Goal: Book appointment/travel/reservation

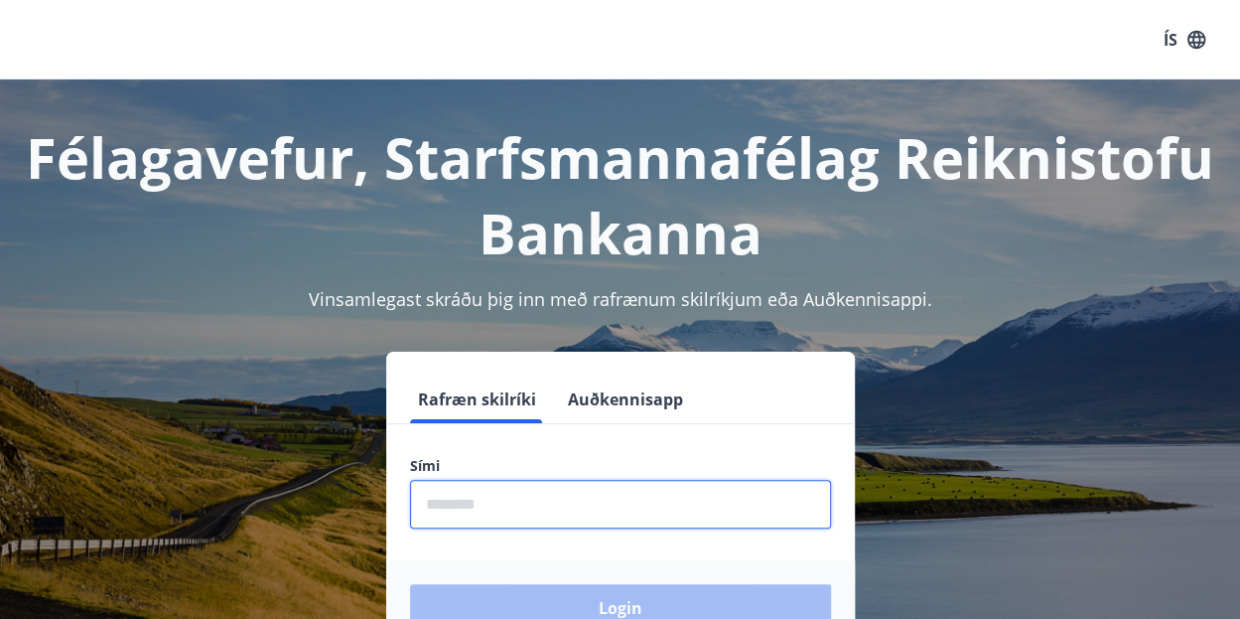
click at [451, 500] on input "phone" at bounding box center [620, 504] width 421 height 49
type input "********"
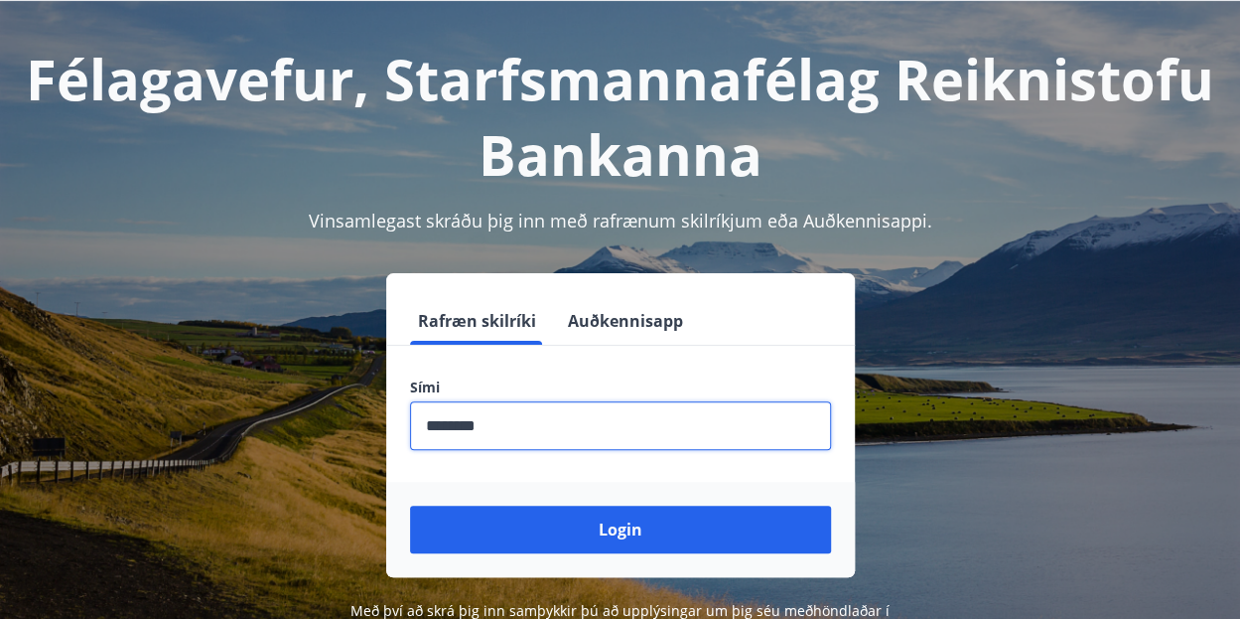
scroll to position [79, 0]
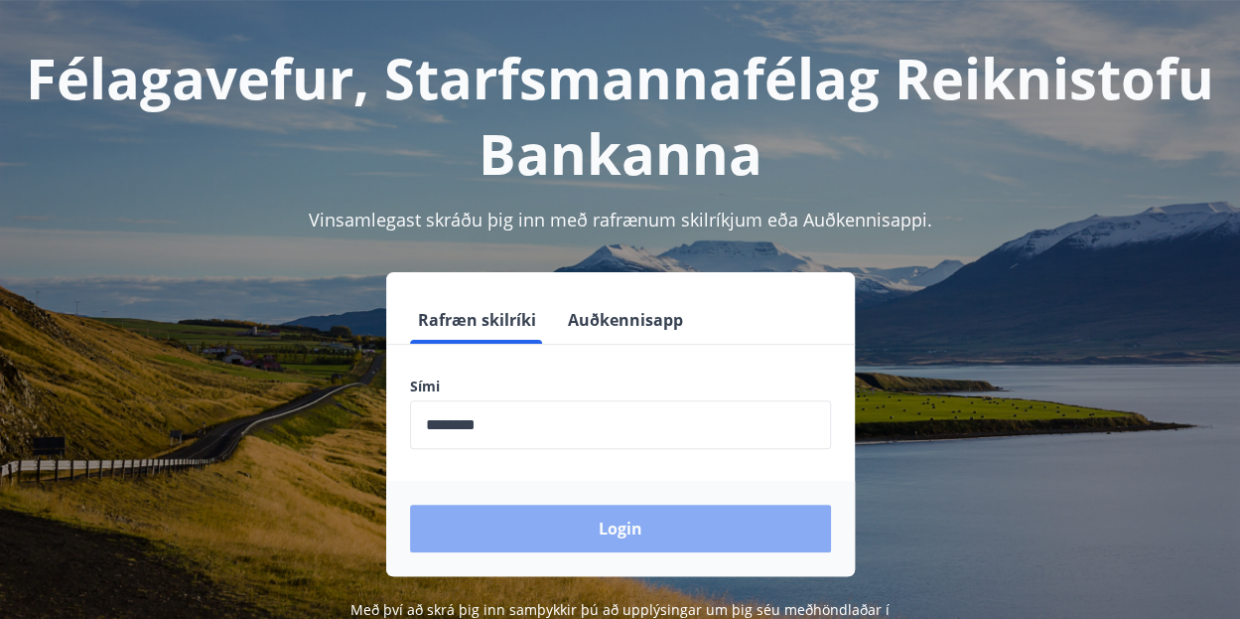
click at [533, 535] on button "Login" at bounding box center [620, 529] width 421 height 48
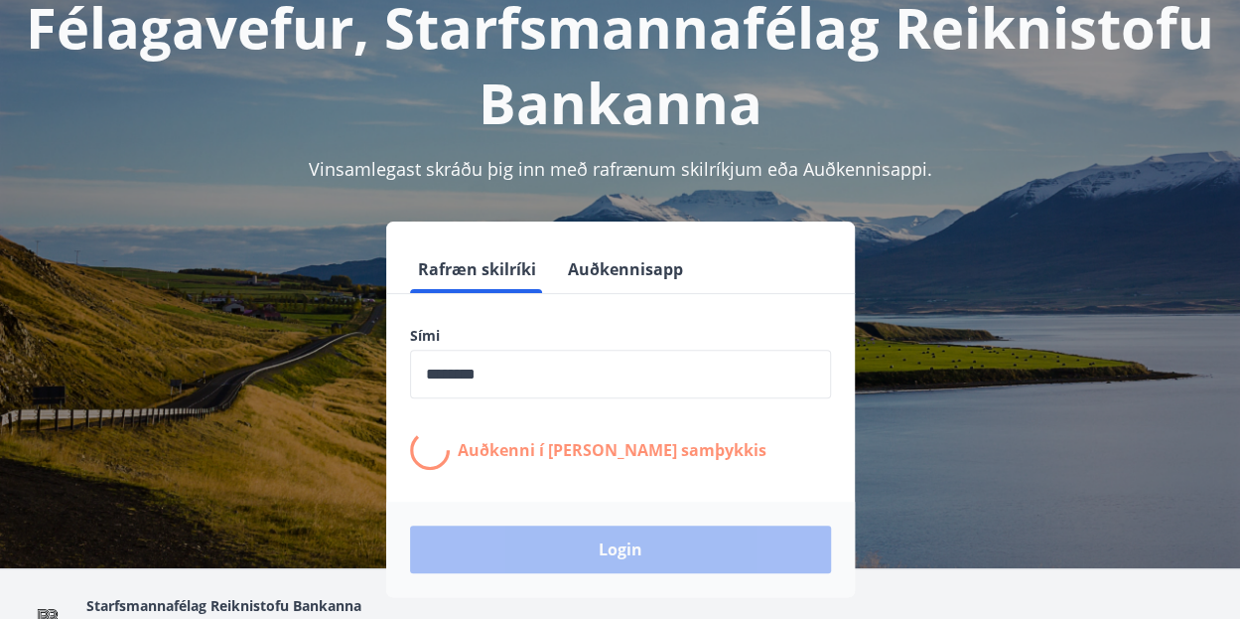
scroll to position [131, 0]
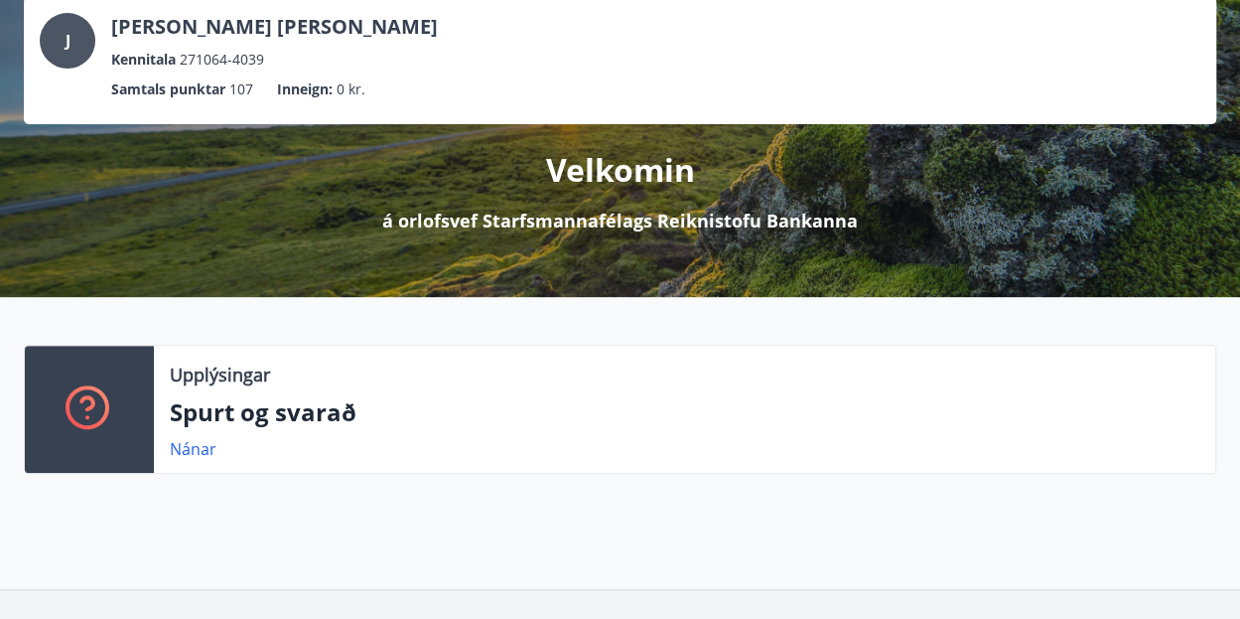
scroll to position [258, 0]
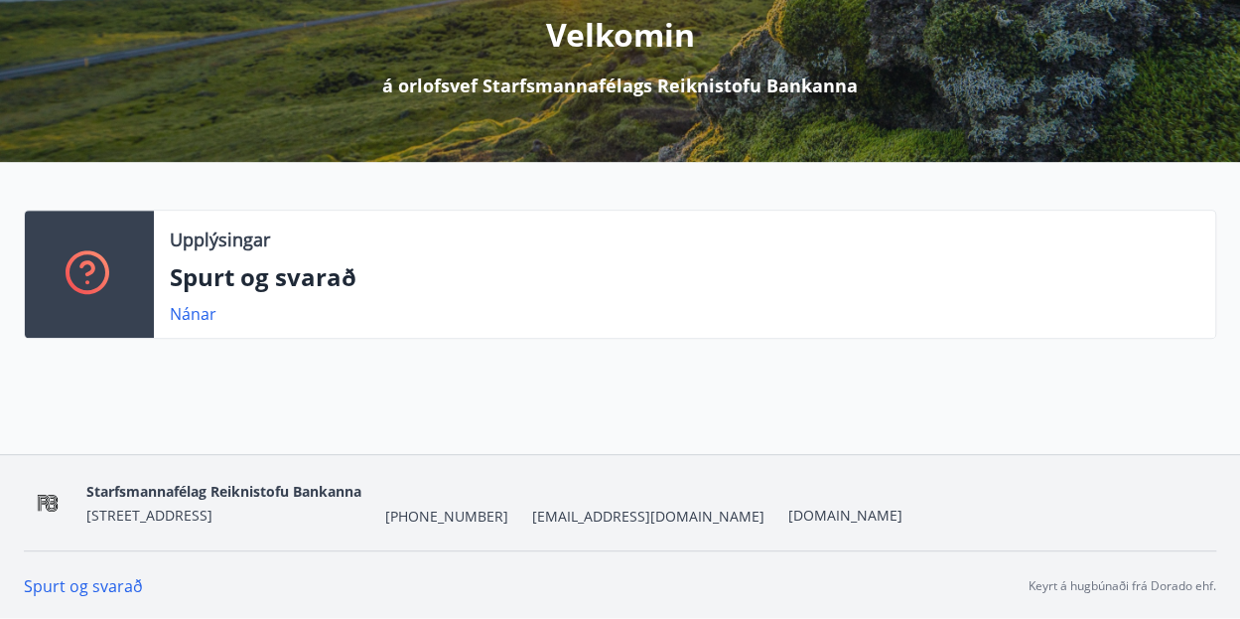
click at [605, 366] on div "Upplýsingar Spurt og svarað Nánar" at bounding box center [620, 268] width 1240 height 213
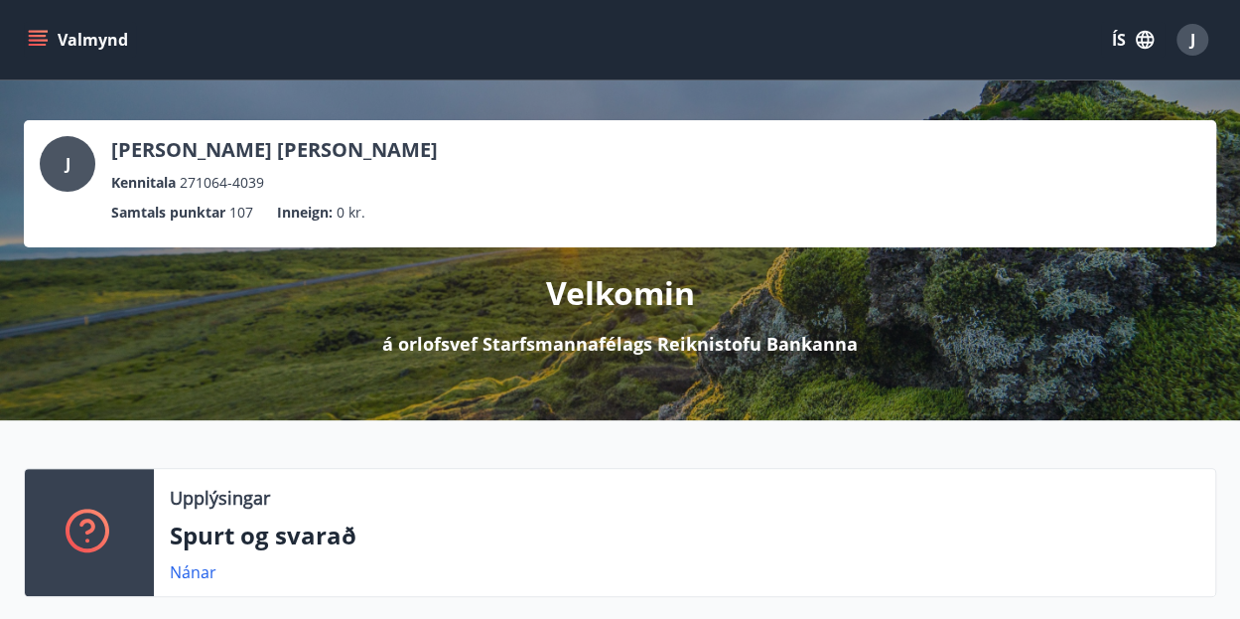
scroll to position [0, 0]
click at [32, 33] on icon "menu" at bounding box center [38, 40] width 20 height 20
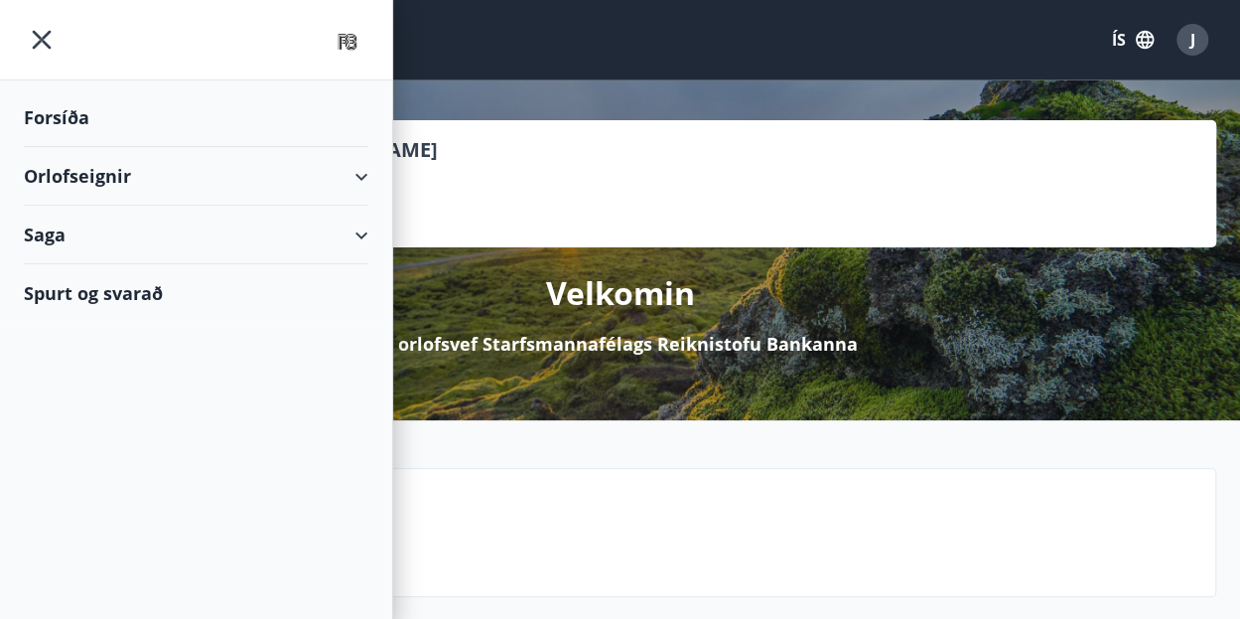
click at [360, 168] on div "Orlofseignir" at bounding box center [196, 176] width 345 height 59
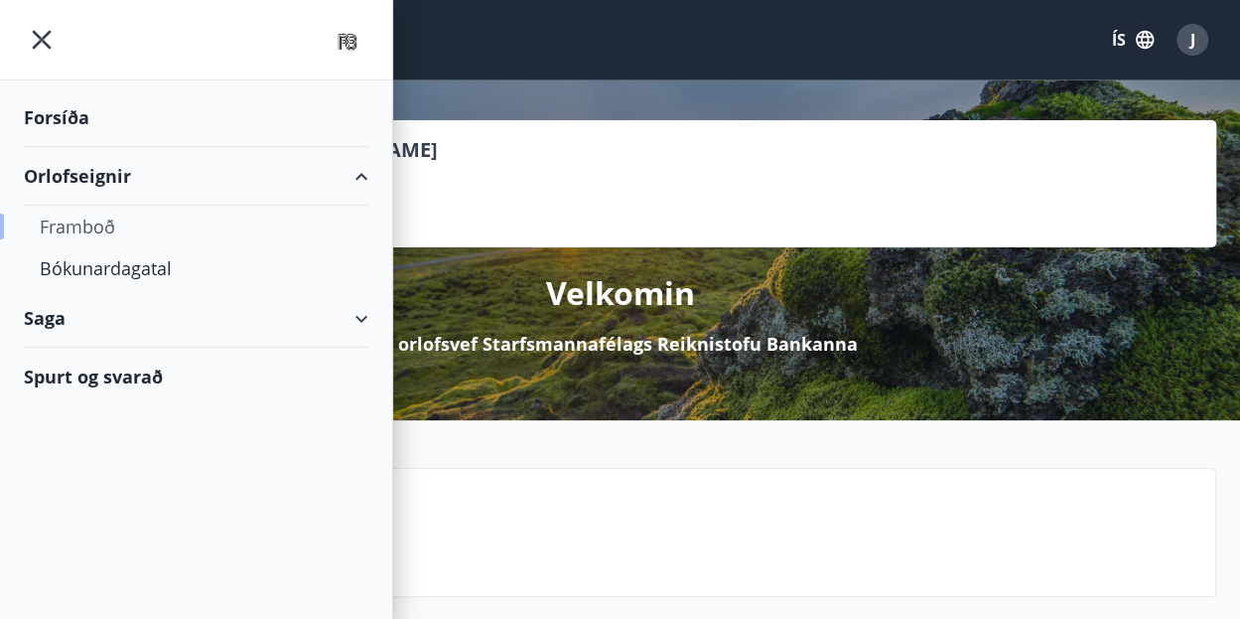
click at [103, 233] on div "Framboð" at bounding box center [196, 227] width 313 height 42
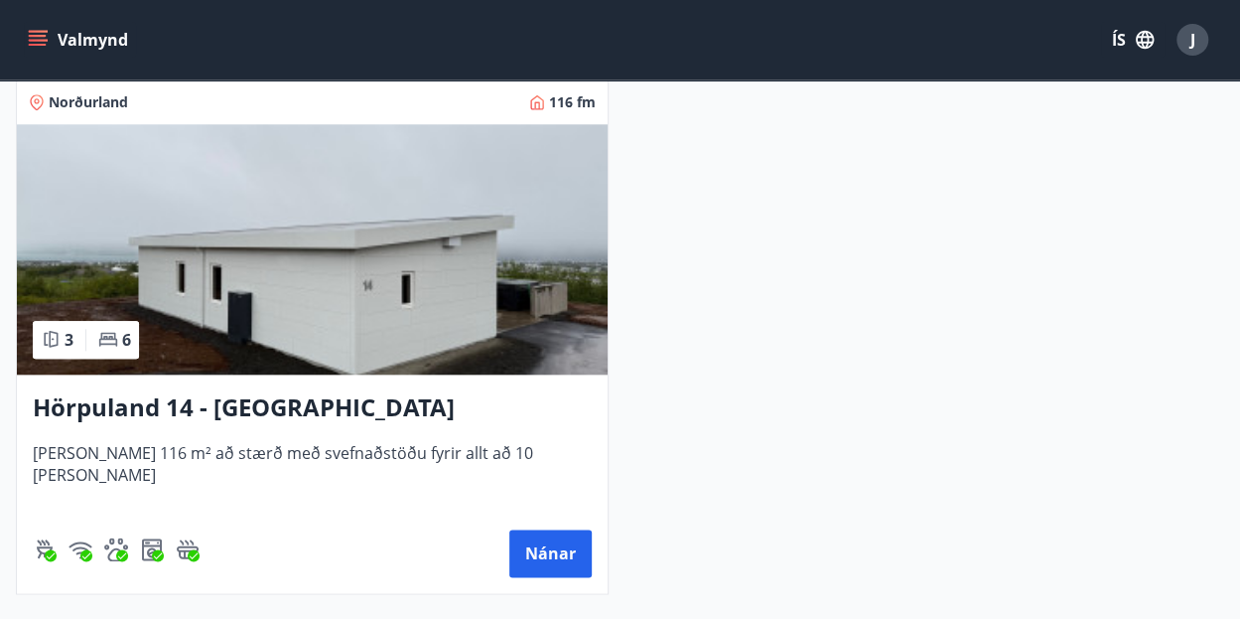
scroll to position [898, 0]
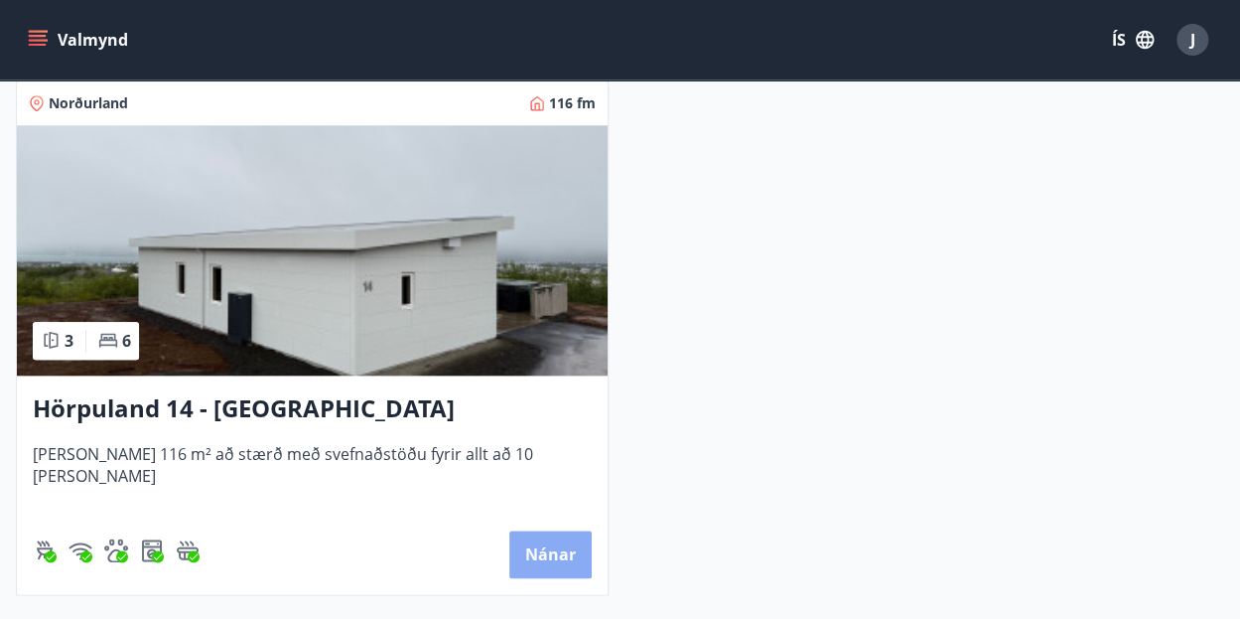
click at [534, 553] on button "Nánar" at bounding box center [550, 554] width 82 height 48
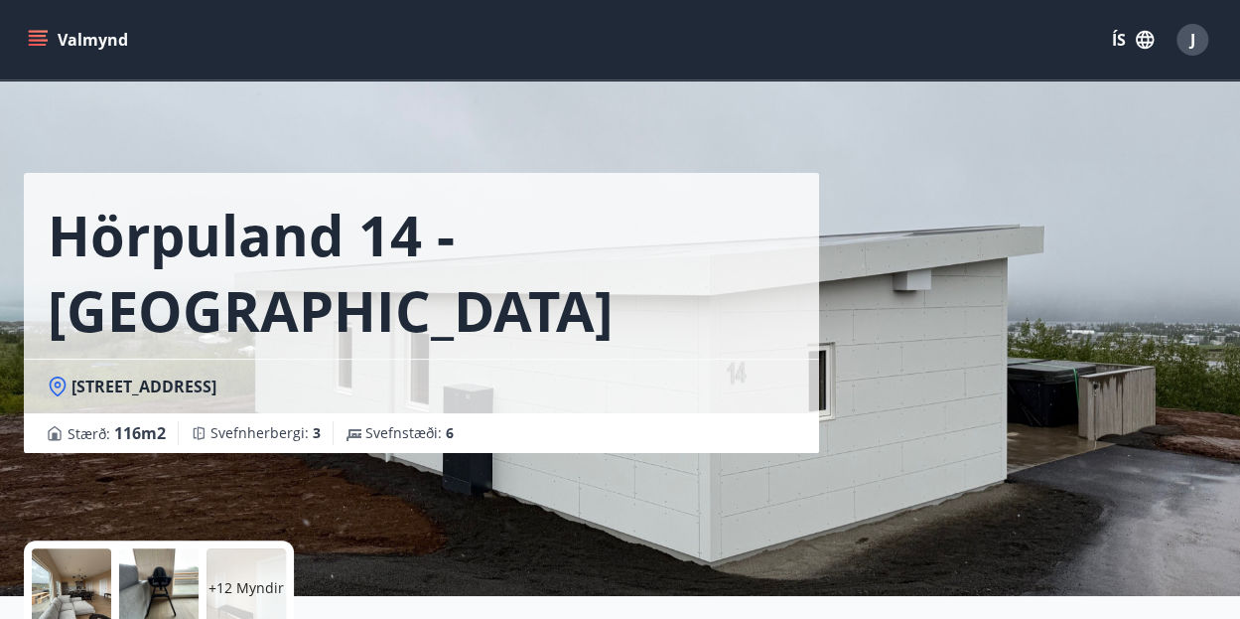
scroll to position [1, 0]
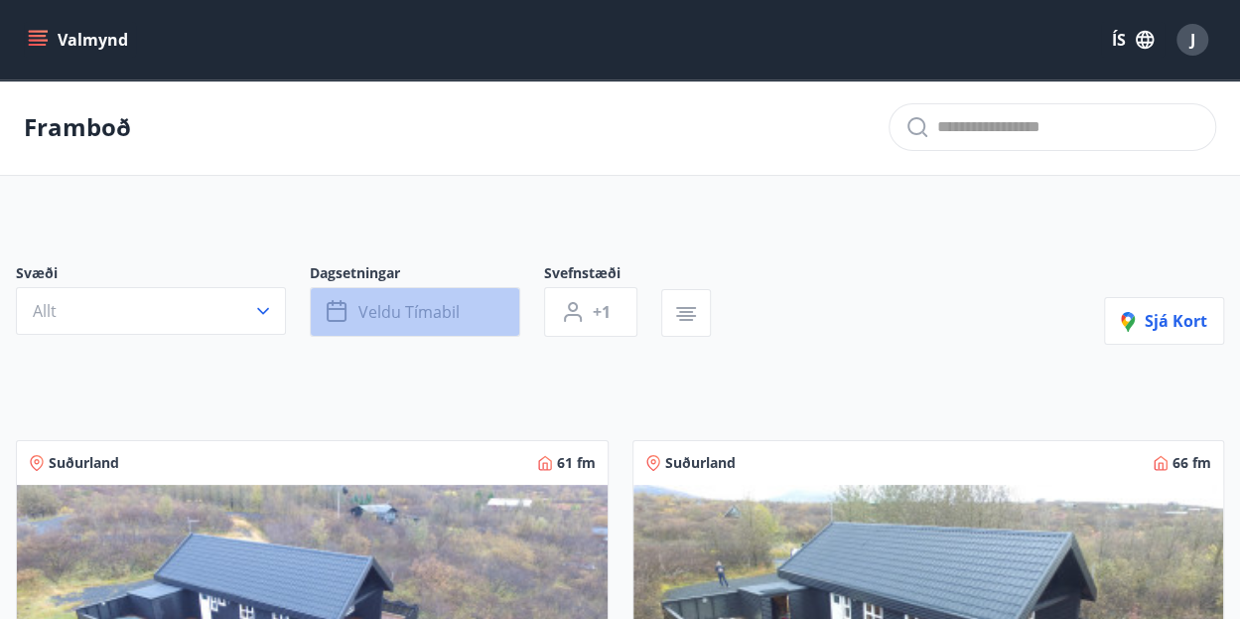
click at [372, 311] on span "Veldu tímabil" at bounding box center [409, 312] width 101 height 22
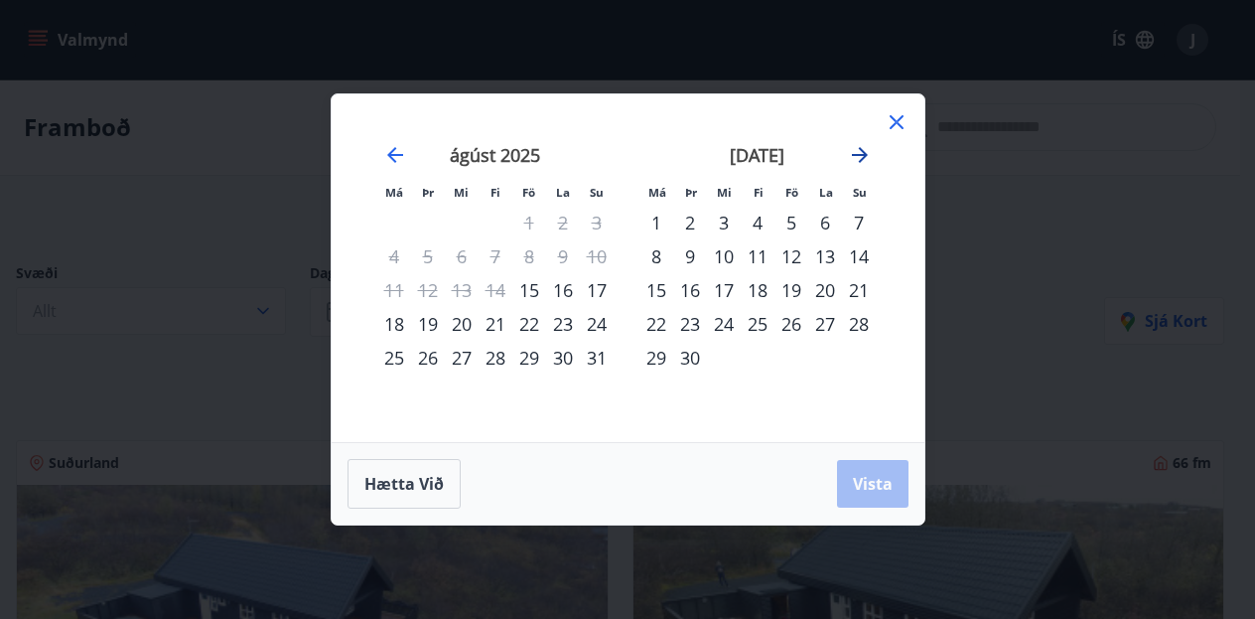
click at [864, 160] on icon "Move forward to switch to the next month." at bounding box center [860, 155] width 24 height 24
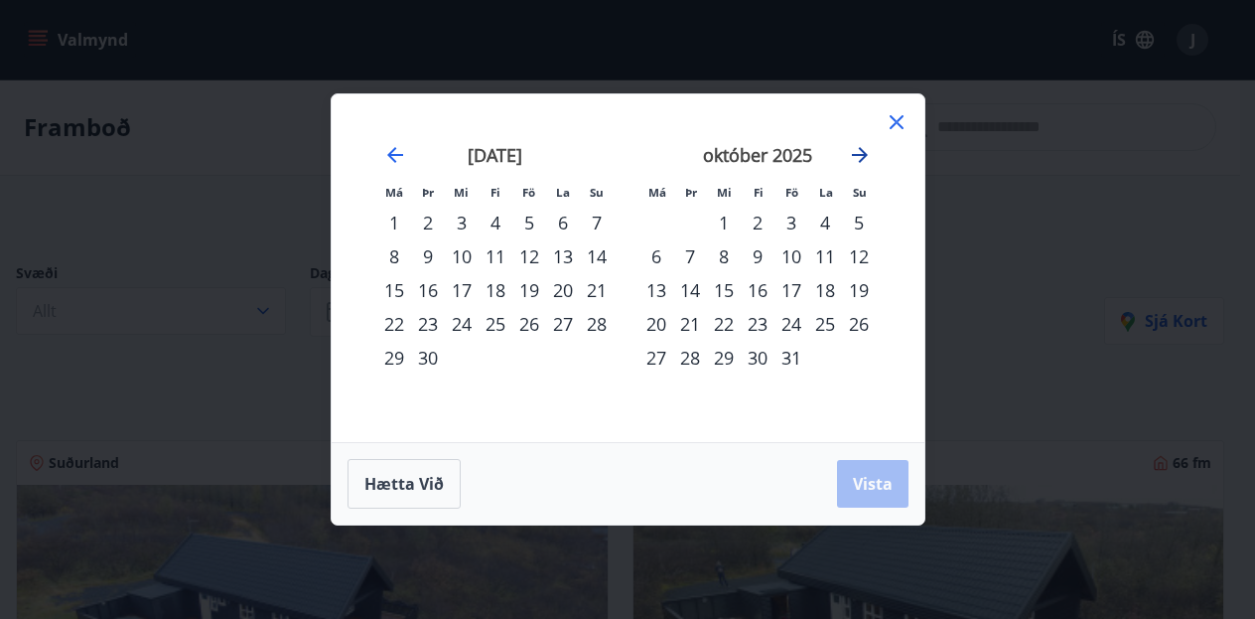
click at [864, 160] on icon "Move forward to switch to the next month." at bounding box center [860, 155] width 24 height 24
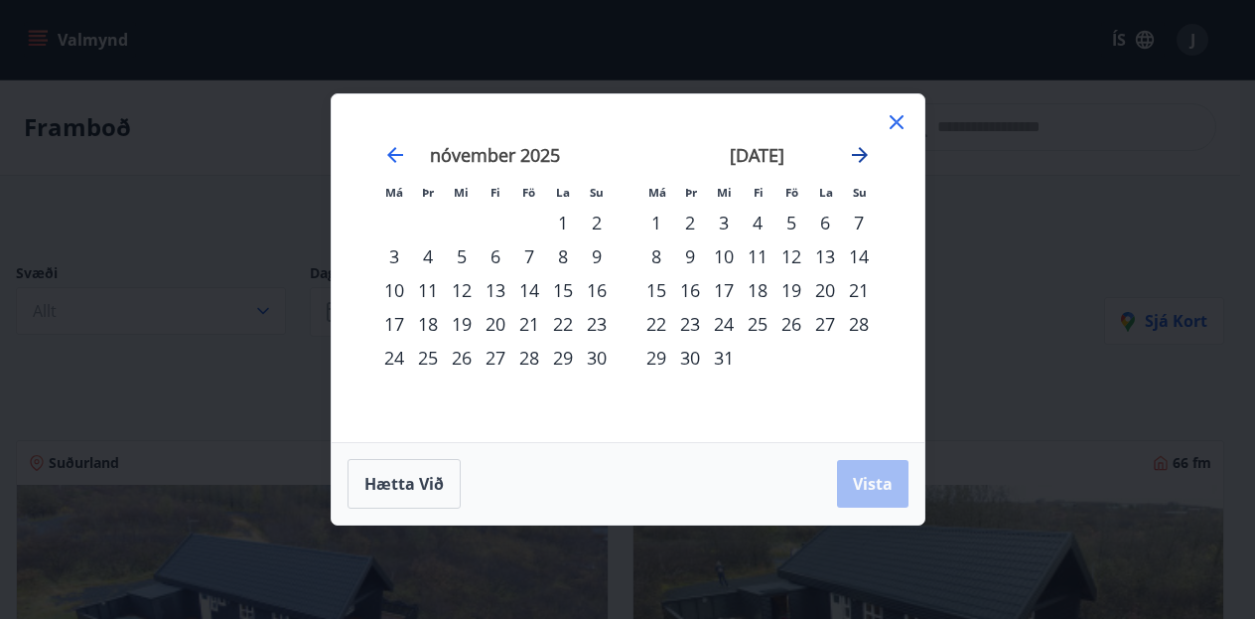
click at [864, 160] on icon "Move forward to switch to the next month." at bounding box center [860, 155] width 24 height 24
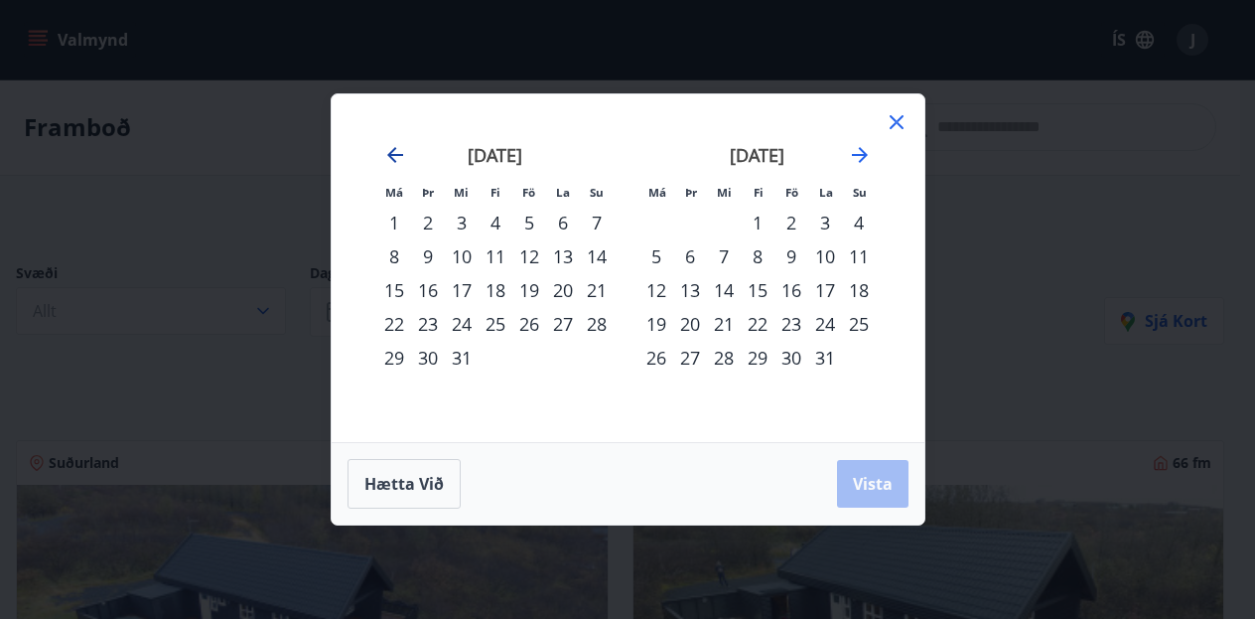
click at [402, 152] on icon "Move backward to switch to the previous month." at bounding box center [395, 155] width 24 height 24
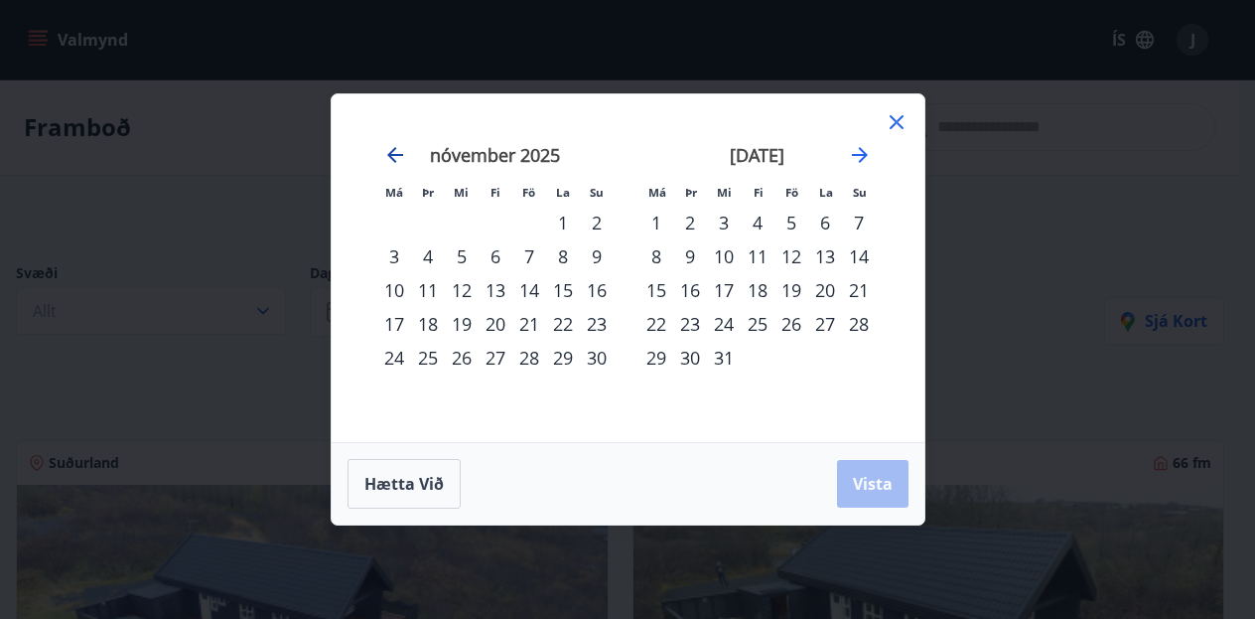
click at [402, 152] on icon "Move backward to switch to the previous month." at bounding box center [395, 155] width 24 height 24
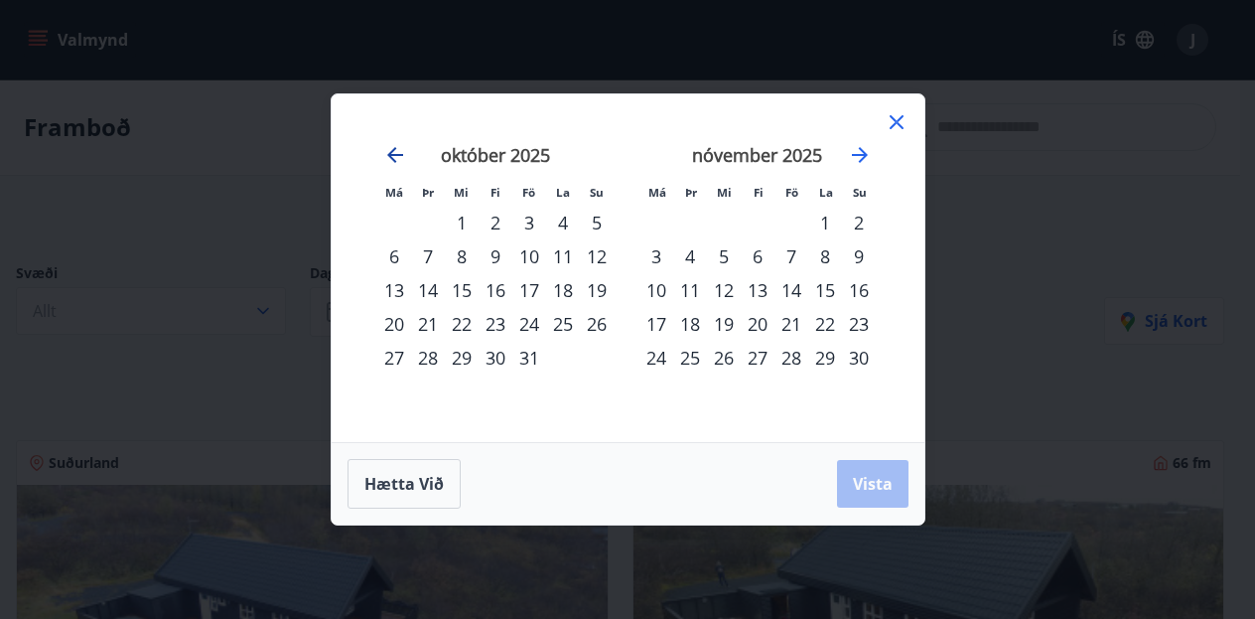
click at [402, 152] on icon "Move backward to switch to the previous month." at bounding box center [395, 155] width 24 height 24
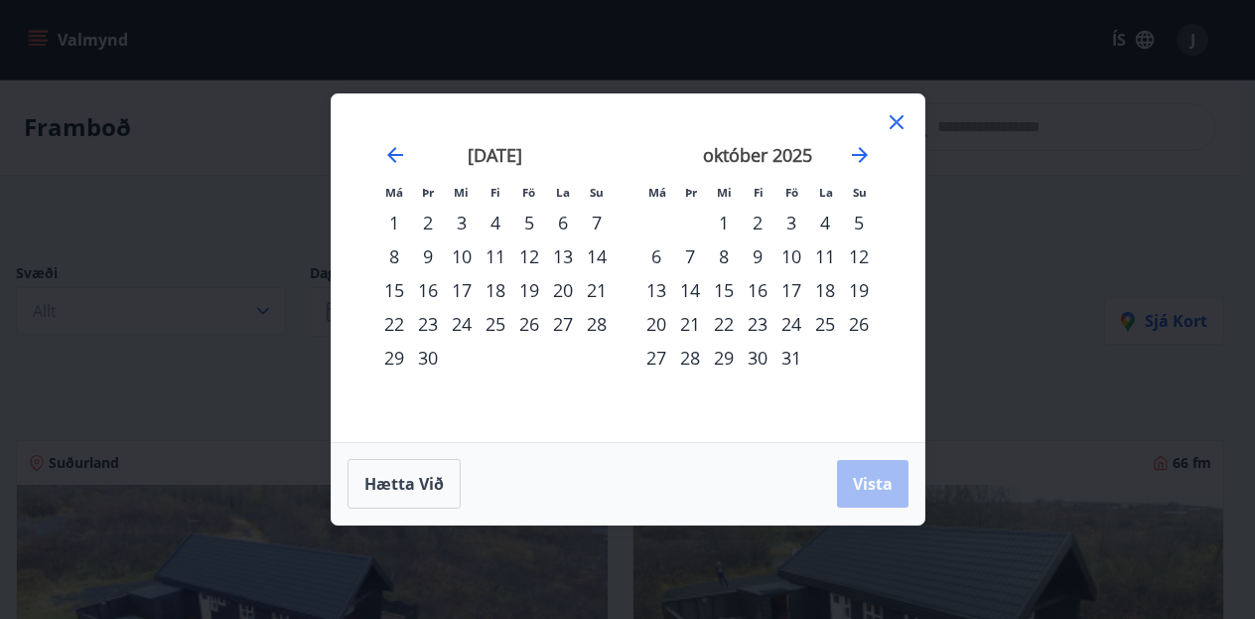
click at [530, 223] on div "5" at bounding box center [529, 223] width 34 height 34
click at [861, 471] on button "Vista" at bounding box center [873, 484] width 72 height 48
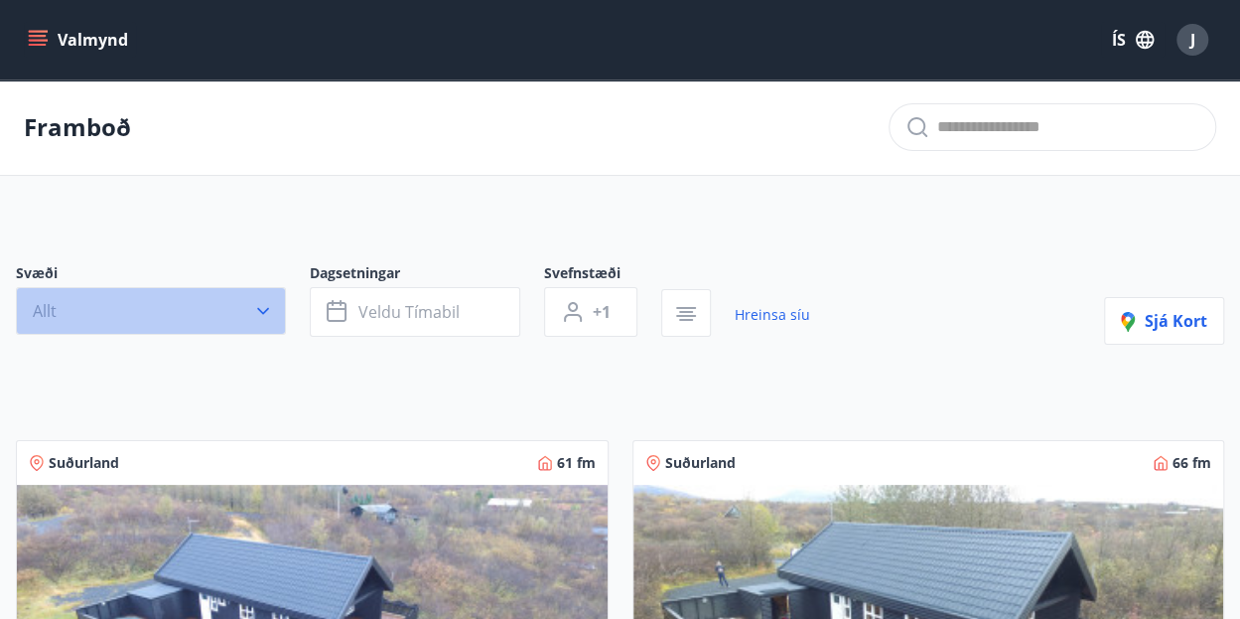
click at [272, 304] on icon "button" at bounding box center [263, 311] width 20 height 20
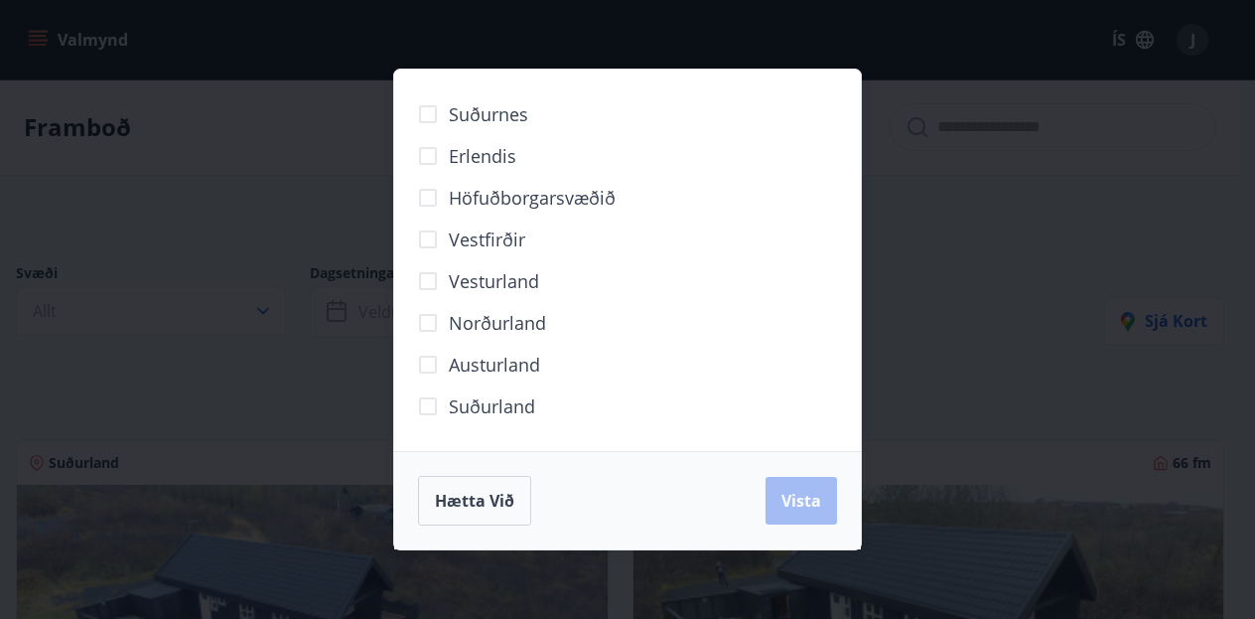
click at [467, 319] on span "Norðurland" at bounding box center [497, 323] width 97 height 26
click at [806, 489] on button "Vista" at bounding box center [802, 501] width 72 height 48
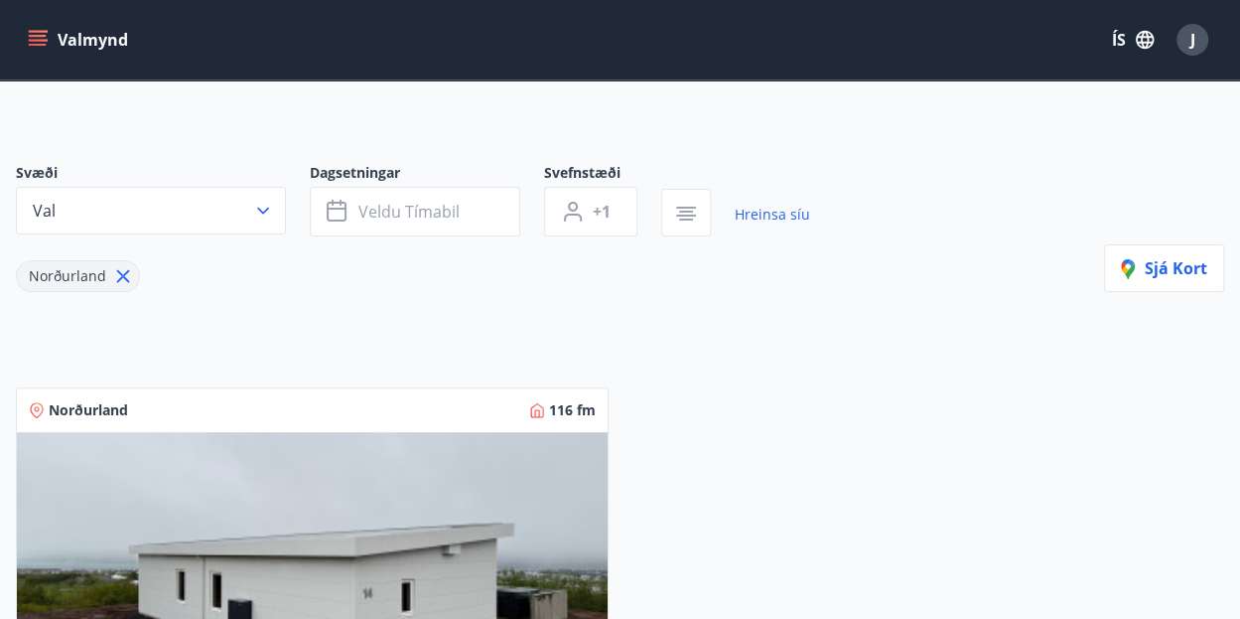
scroll to position [101, 0]
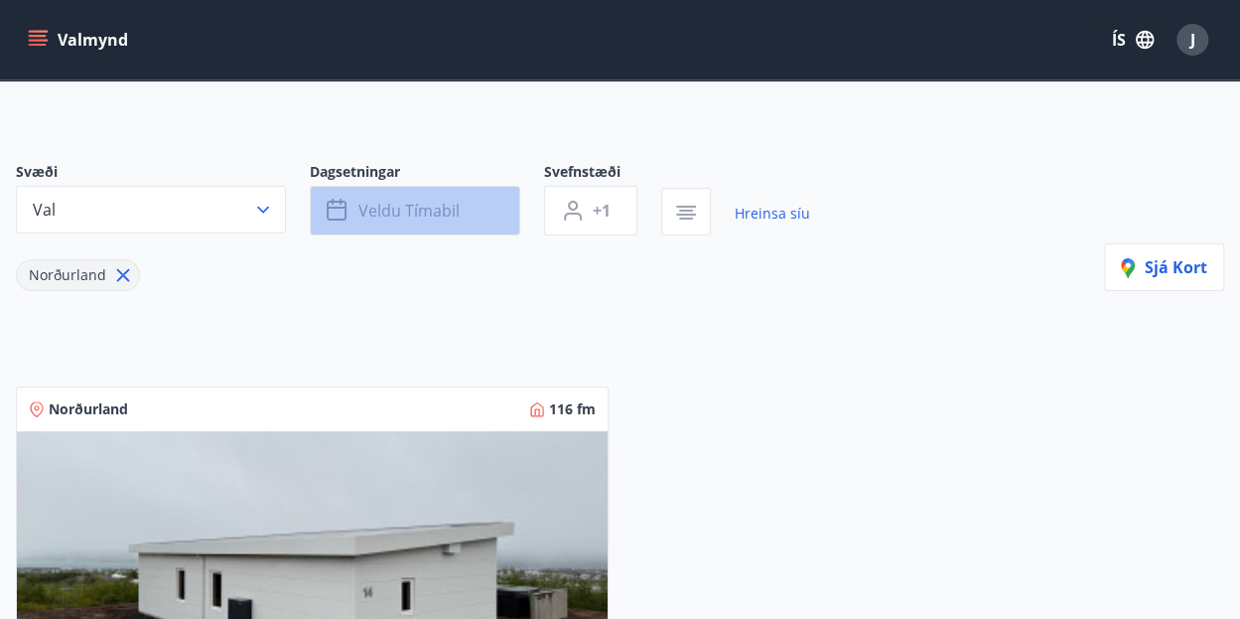
click at [455, 202] on span "Veldu tímabil" at bounding box center [409, 211] width 101 height 22
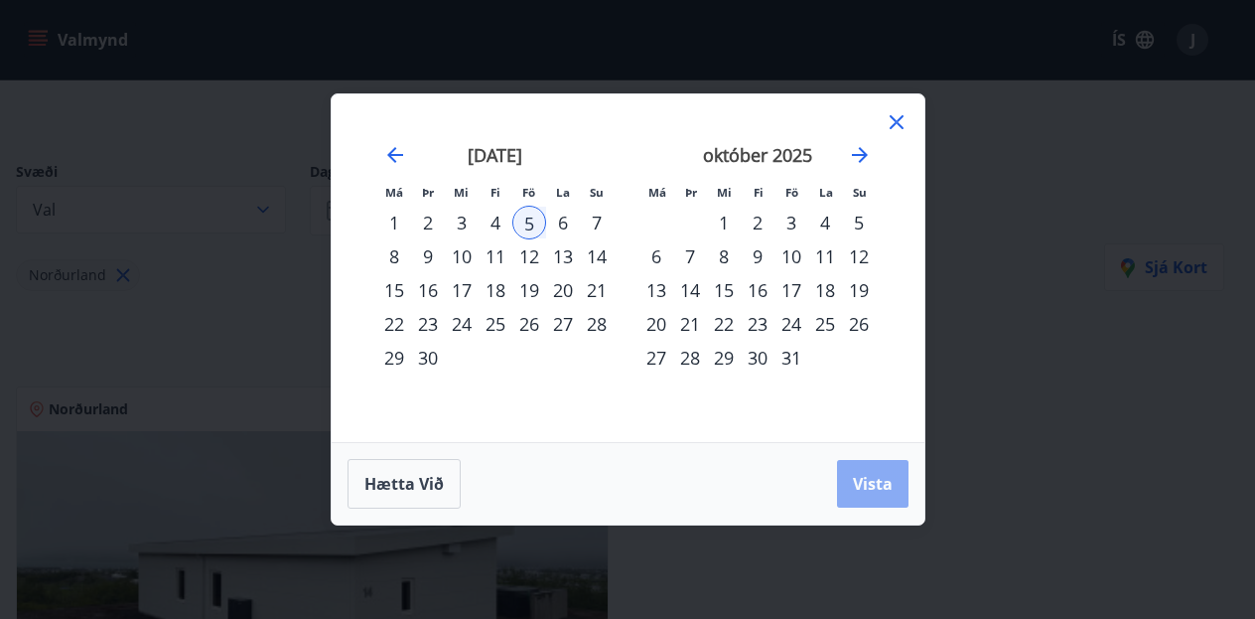
click at [866, 499] on button "Vista" at bounding box center [873, 484] width 72 height 48
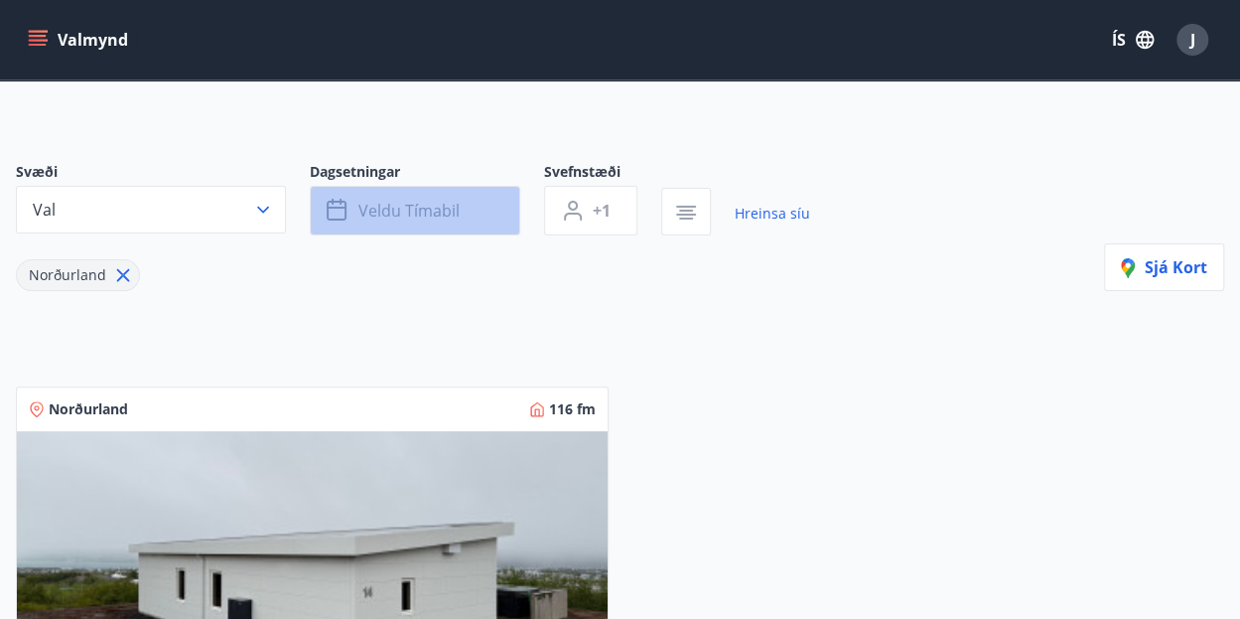
click at [447, 210] on span "Veldu tímabil" at bounding box center [409, 211] width 101 height 22
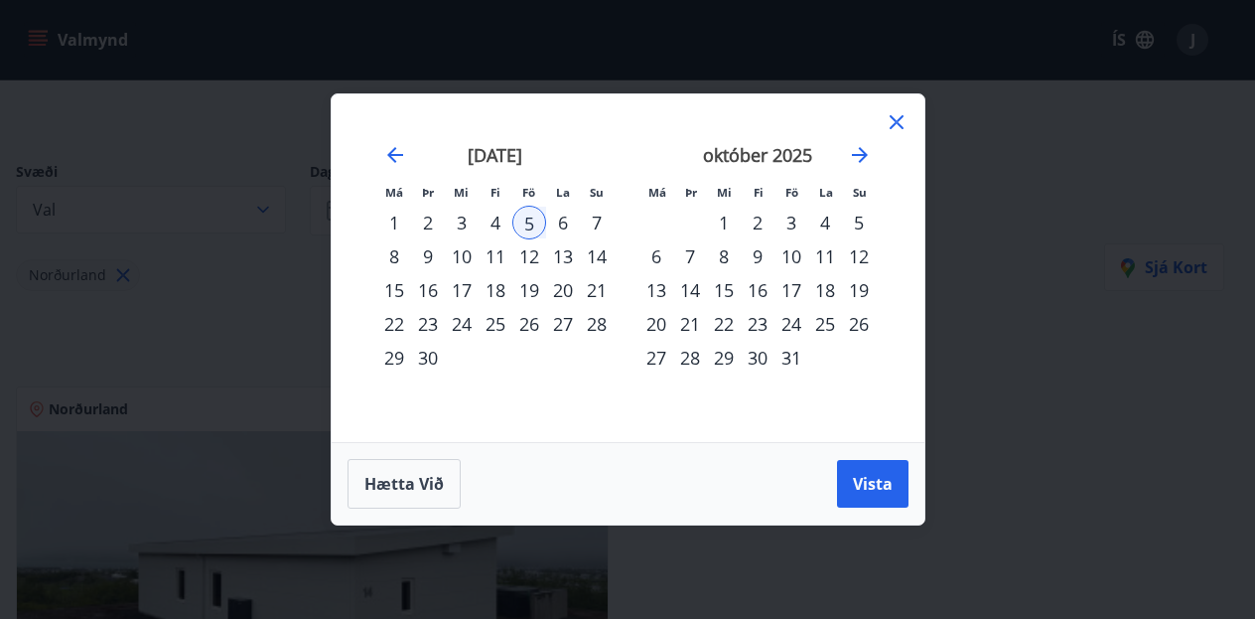
click at [525, 223] on div "5" at bounding box center [529, 223] width 34 height 34
click at [505, 258] on div "11" at bounding box center [496, 256] width 34 height 34
click at [869, 481] on span "Vista" at bounding box center [873, 484] width 40 height 22
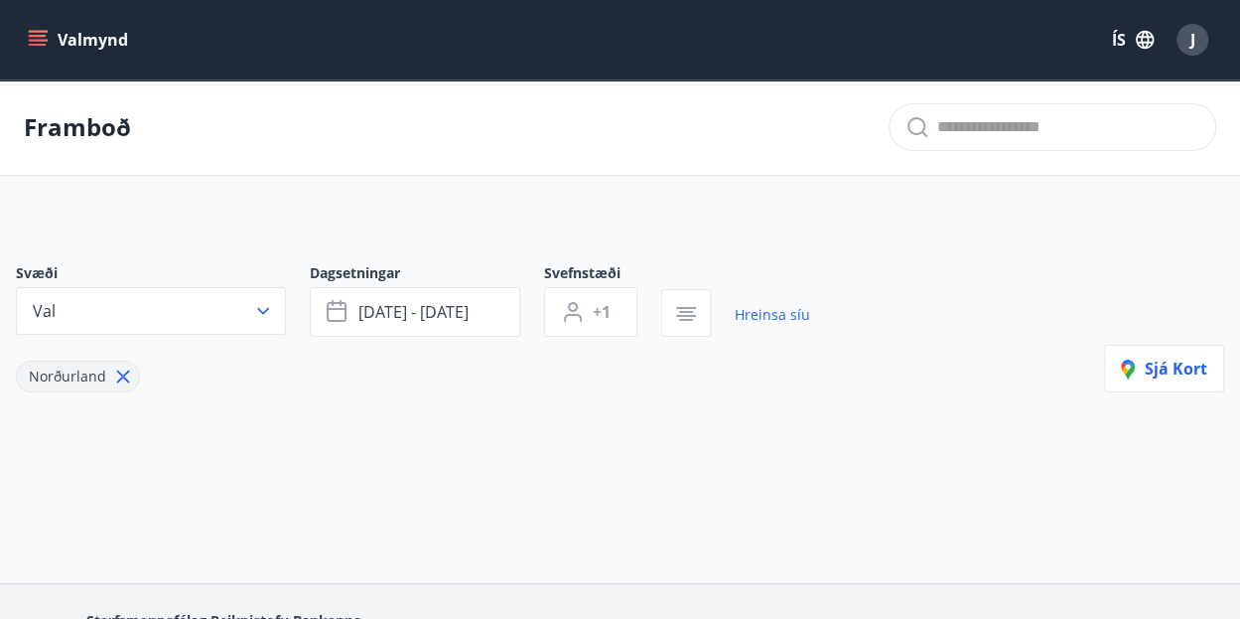
scroll to position [1, 0]
click at [48, 31] on button "Valmynd" at bounding box center [80, 40] width 112 height 36
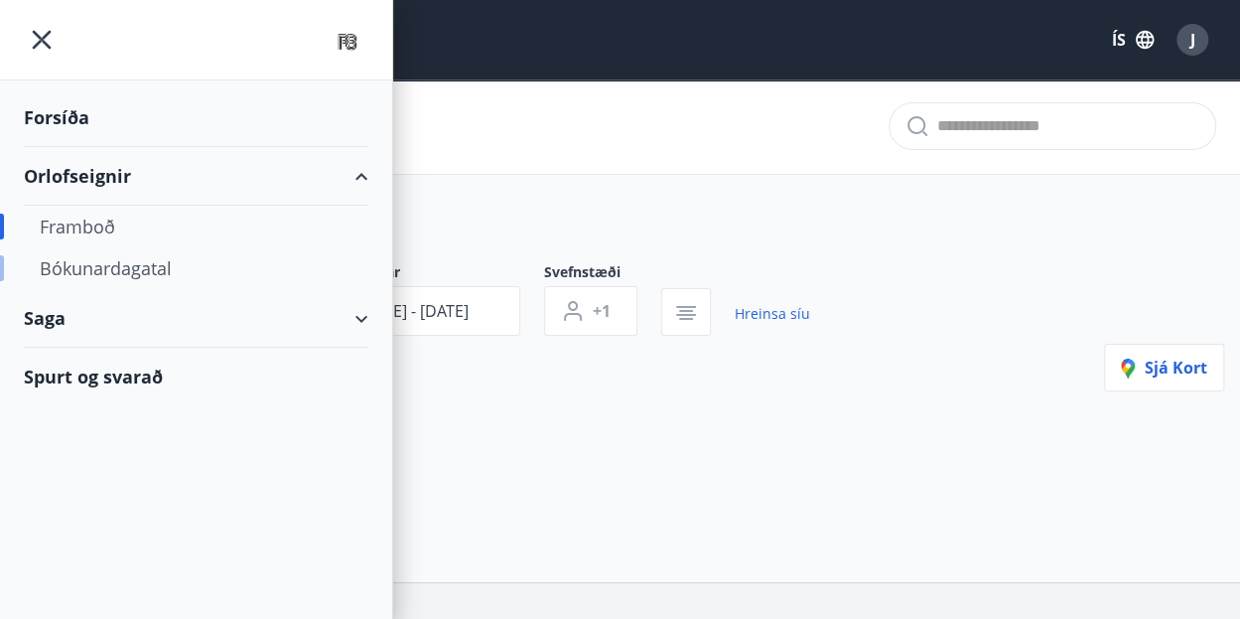
click at [164, 272] on div "Bókunardagatal" at bounding box center [196, 268] width 313 height 42
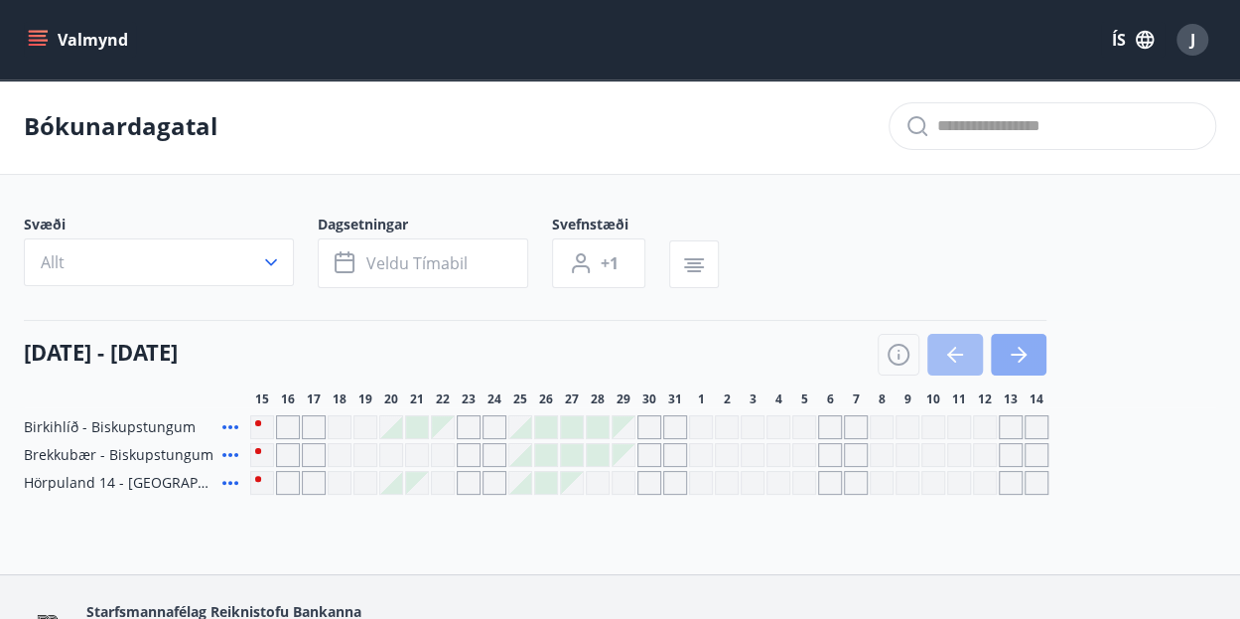
click at [1009, 352] on icon "button" at bounding box center [1019, 355] width 24 height 24
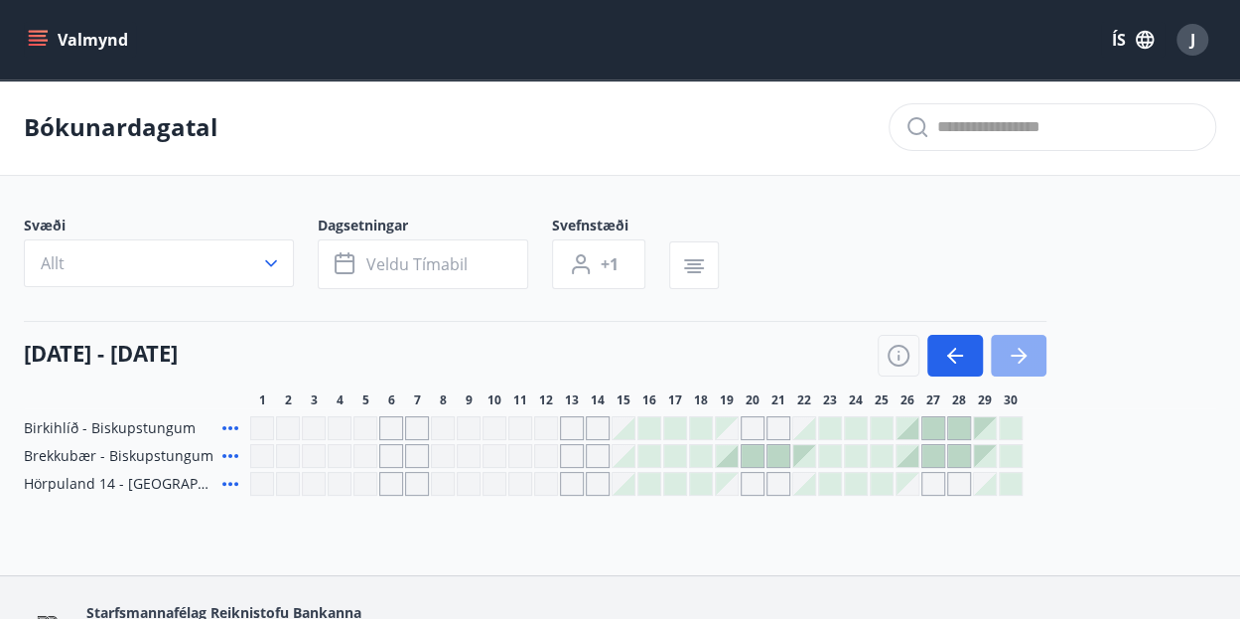
click at [1014, 350] on icon "button" at bounding box center [1019, 356] width 24 height 24
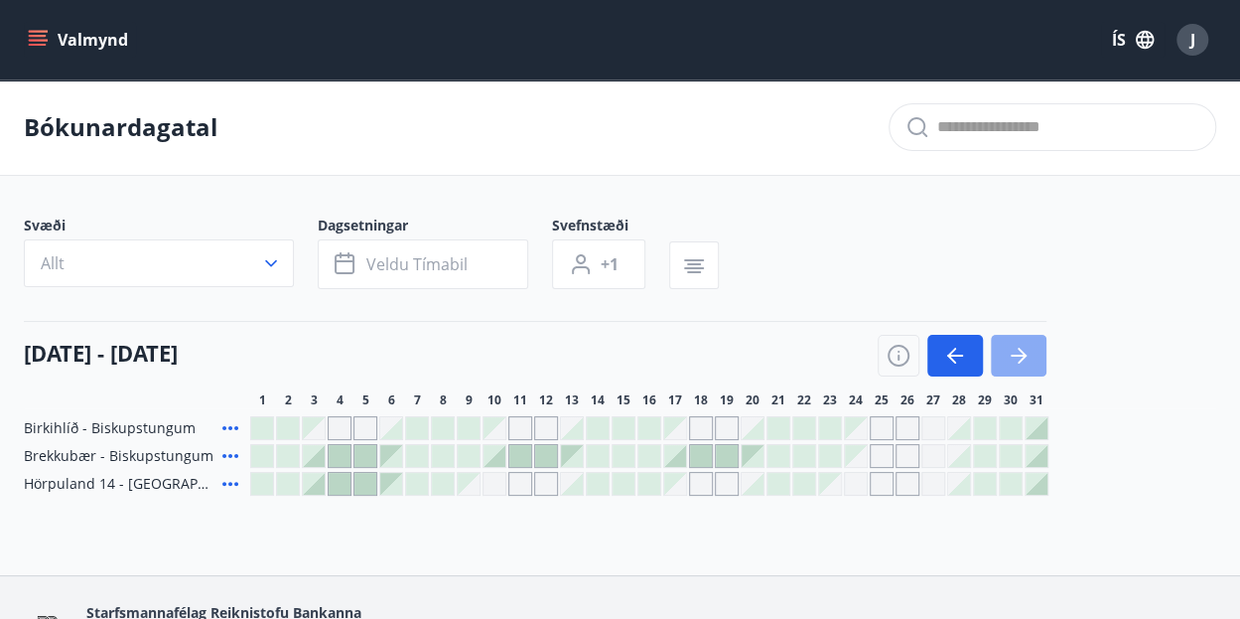
click at [1014, 350] on icon "button" at bounding box center [1019, 356] width 24 height 24
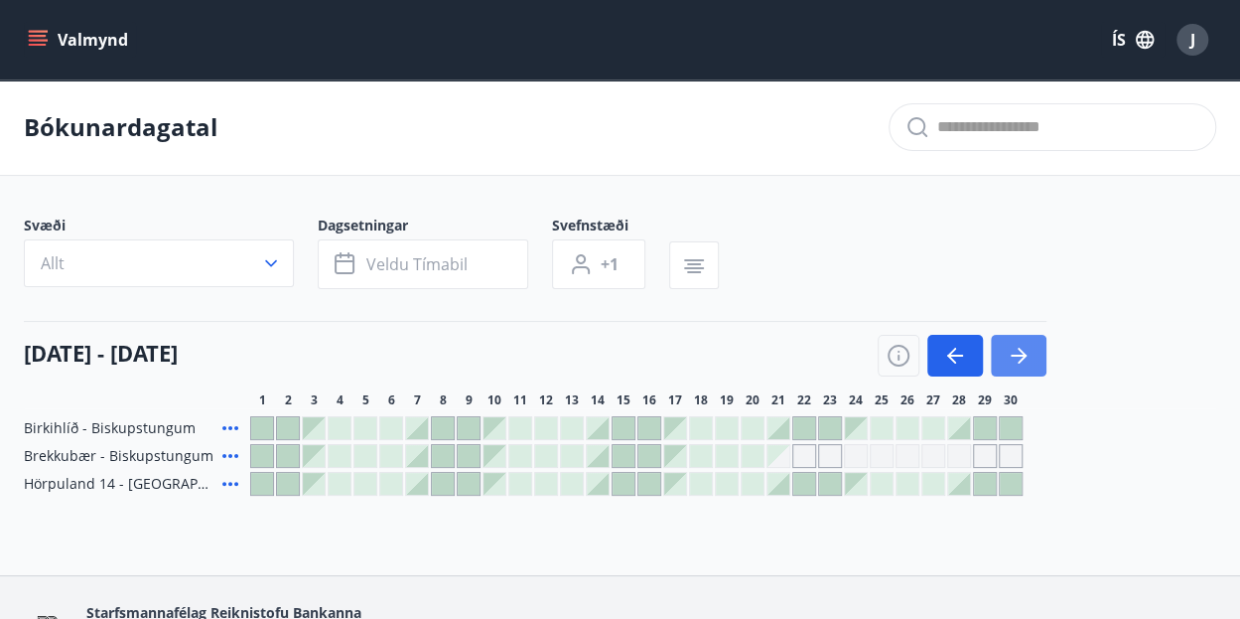
click at [1014, 350] on icon "button" at bounding box center [1019, 356] width 24 height 24
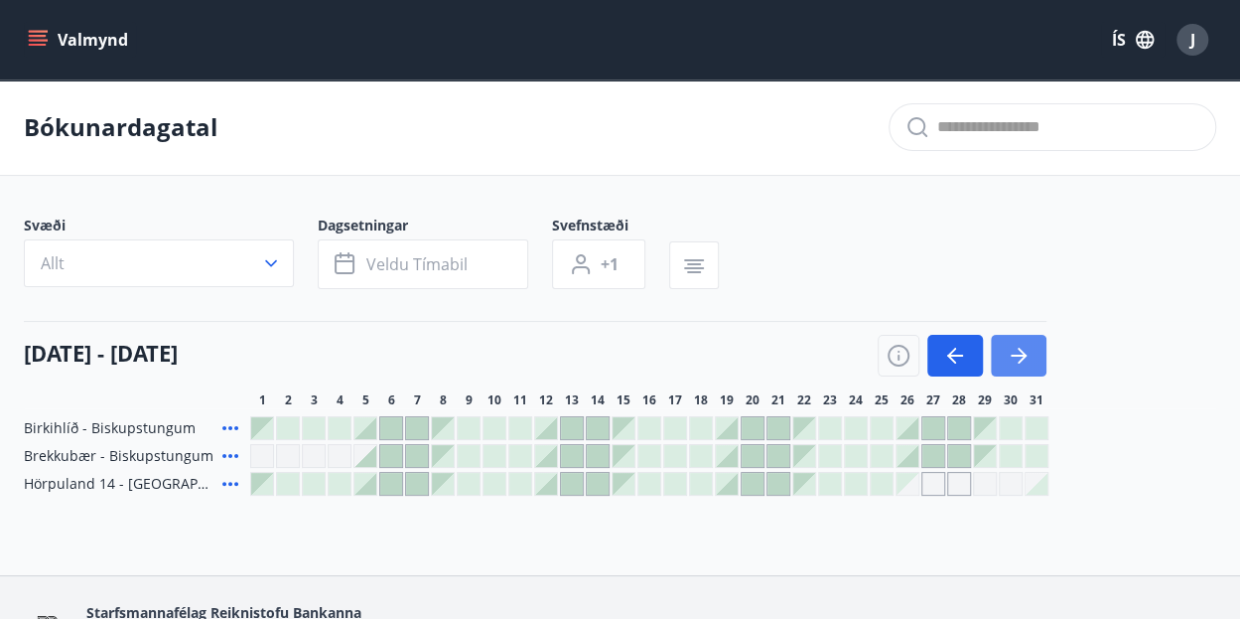
click at [1014, 350] on icon "button" at bounding box center [1019, 356] width 24 height 24
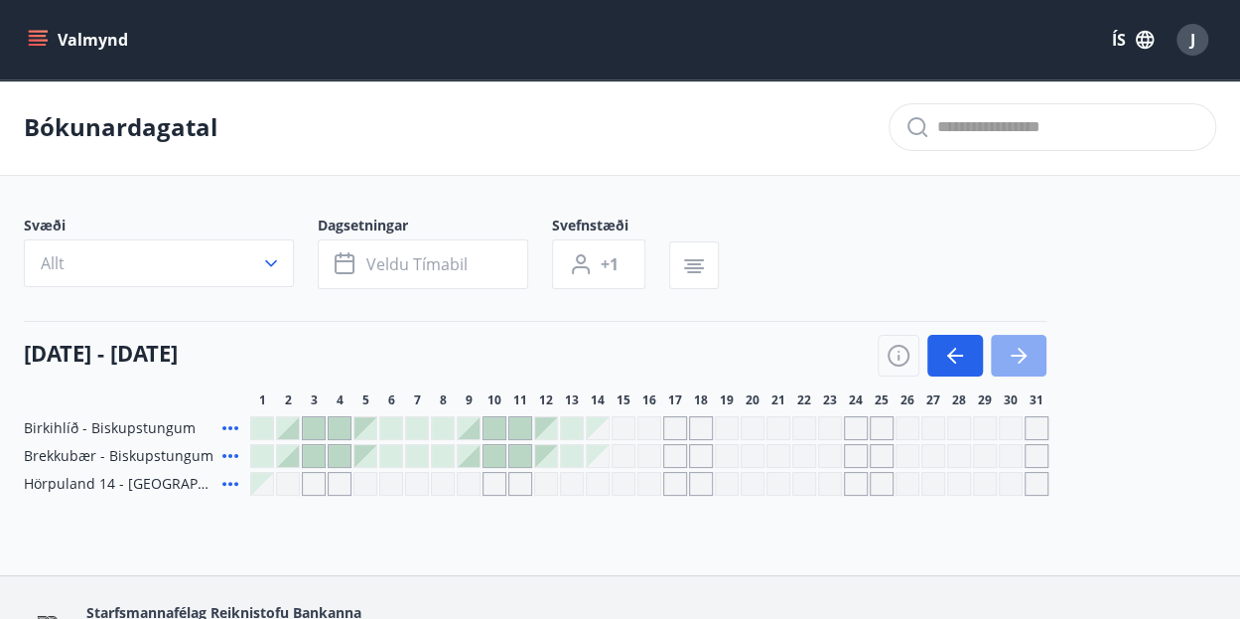
click at [1014, 350] on icon "button" at bounding box center [1019, 356] width 24 height 24
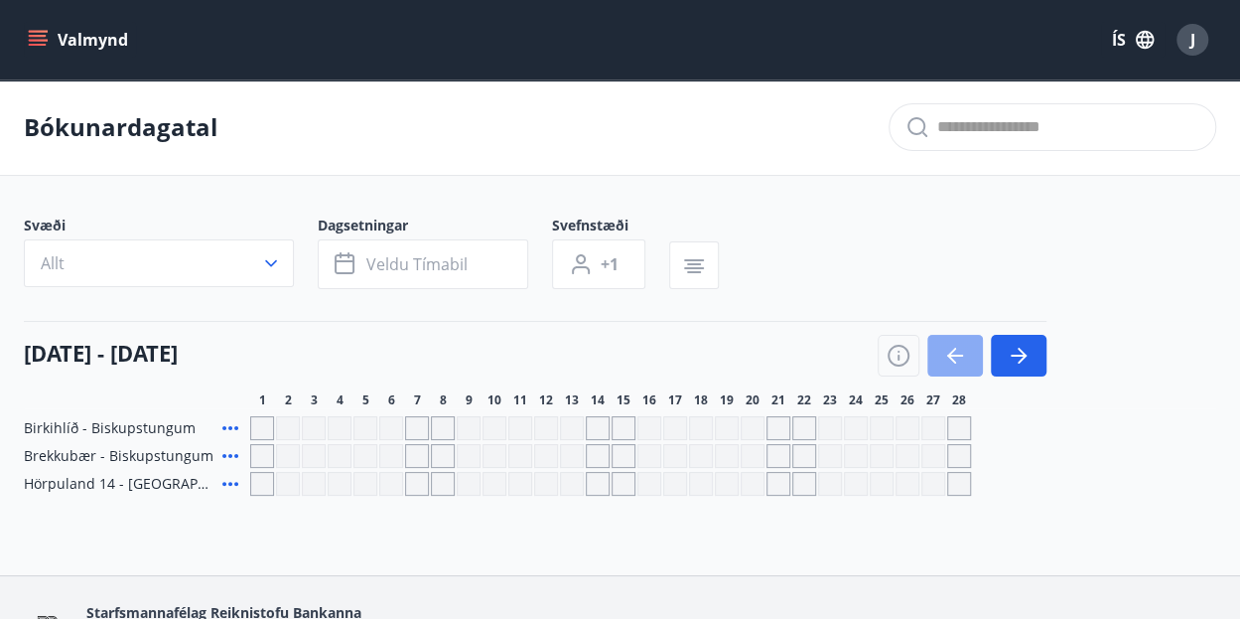
click at [957, 357] on icon "button" at bounding box center [955, 356] width 24 height 24
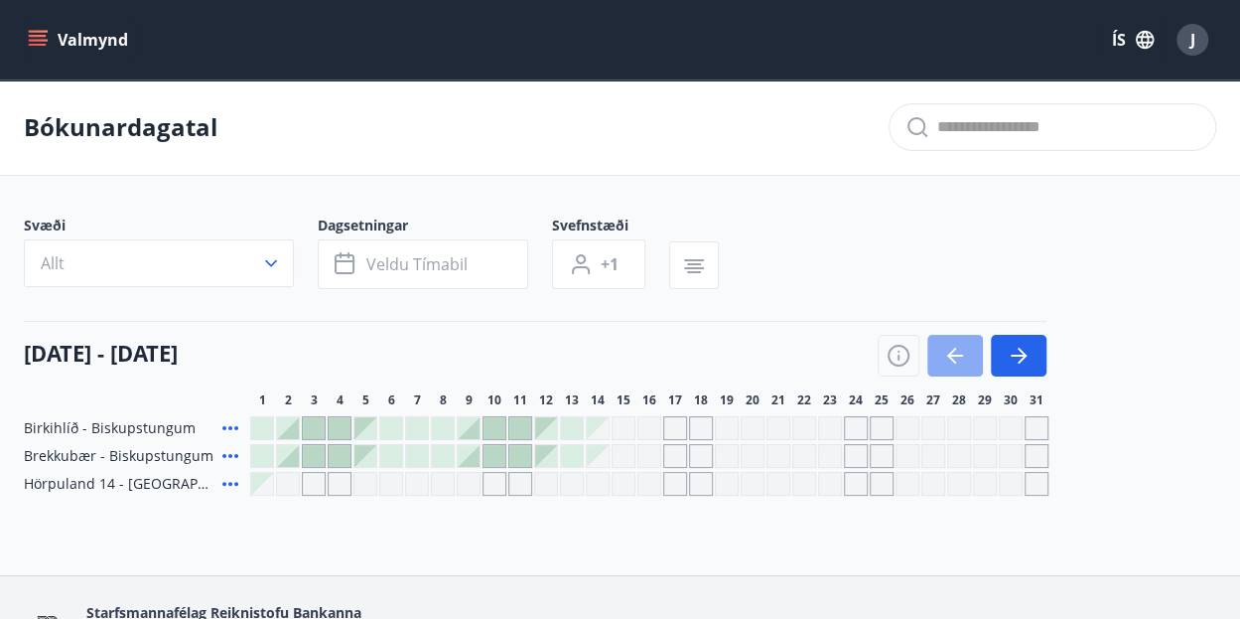
click at [957, 357] on icon "button" at bounding box center [955, 356] width 24 height 24
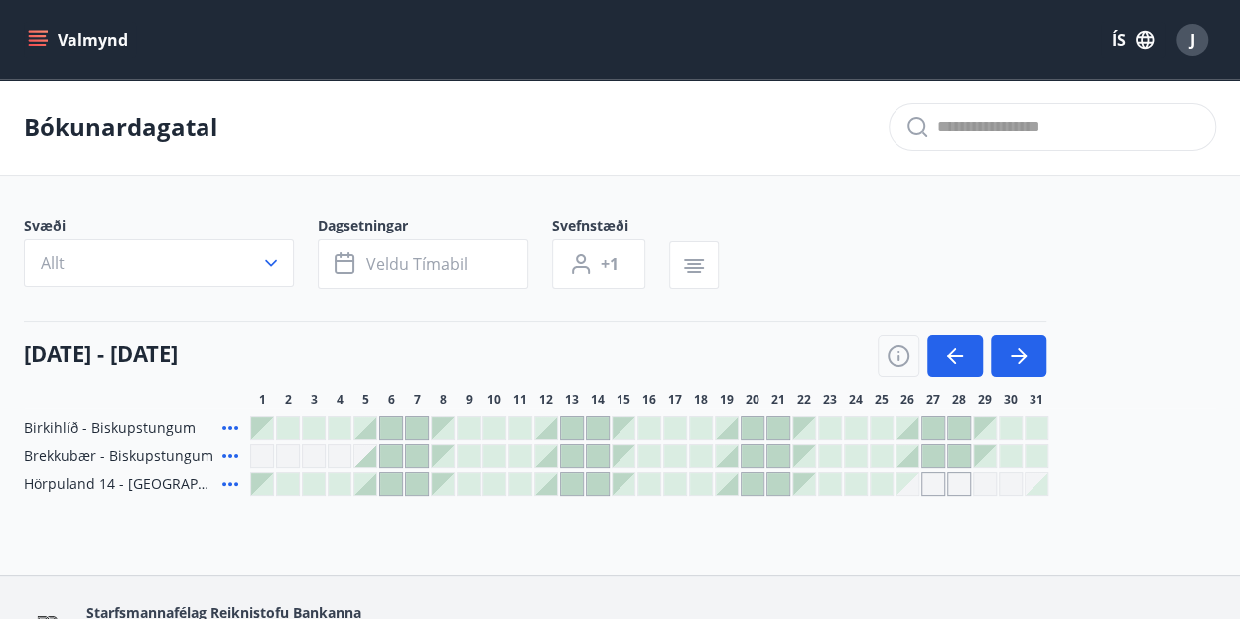
click at [724, 483] on div at bounding box center [727, 484] width 22 height 22
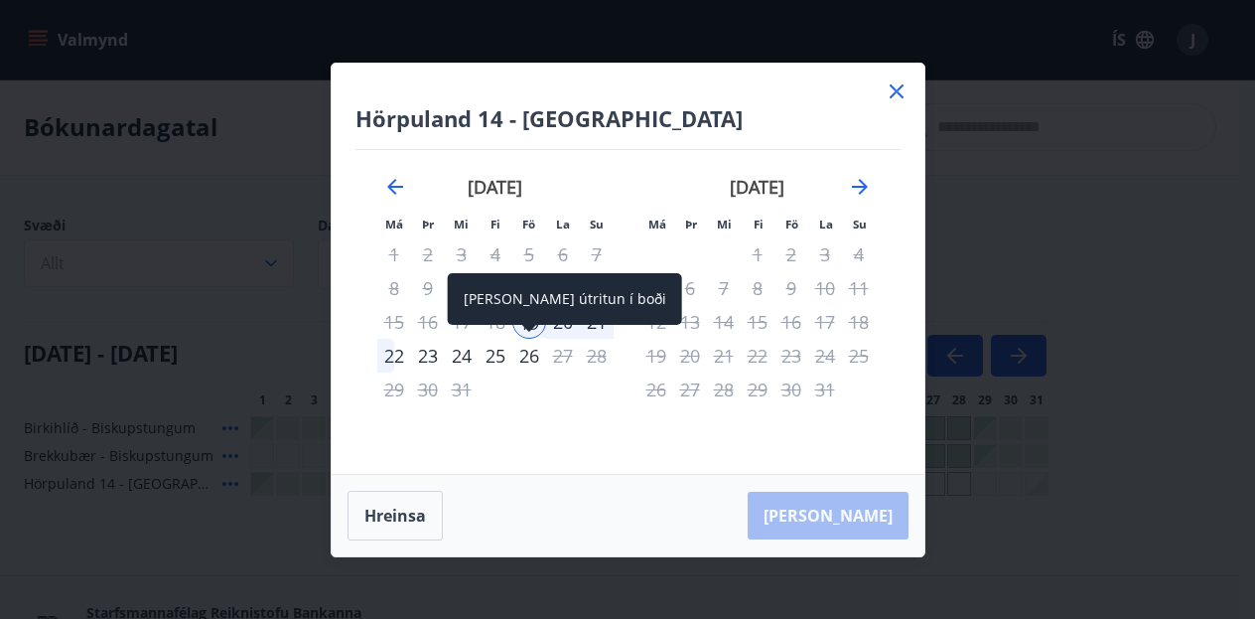
click at [516, 346] on div "26" at bounding box center [529, 356] width 34 height 34
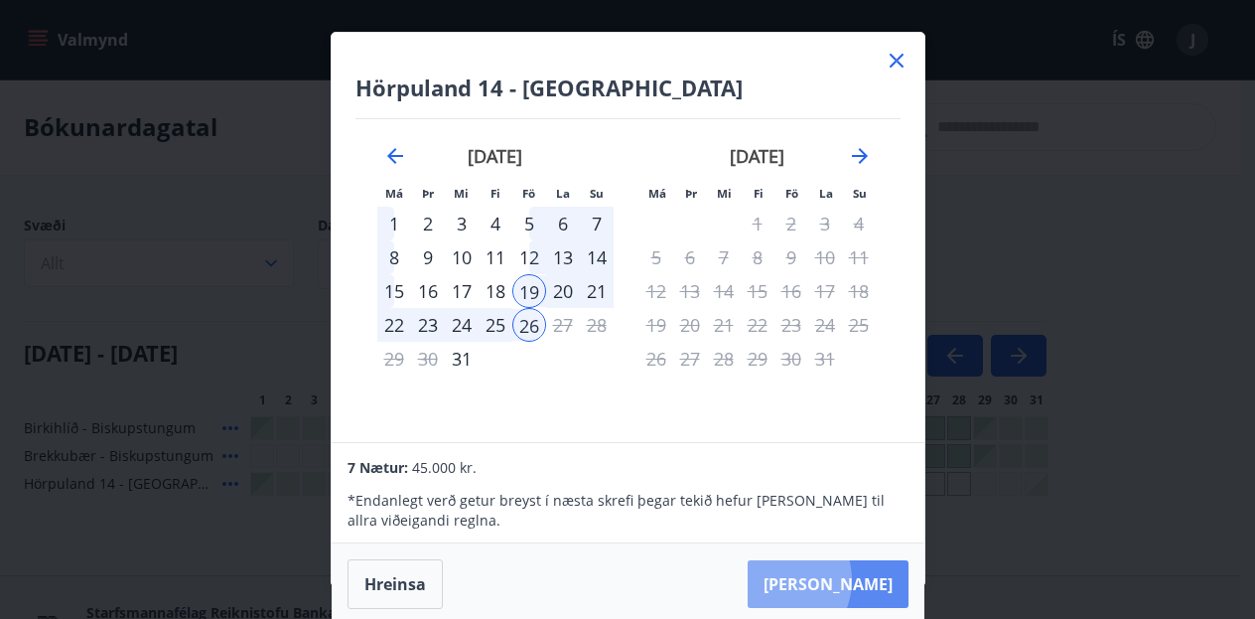
click at [837, 579] on button "[PERSON_NAME]" at bounding box center [828, 584] width 161 height 48
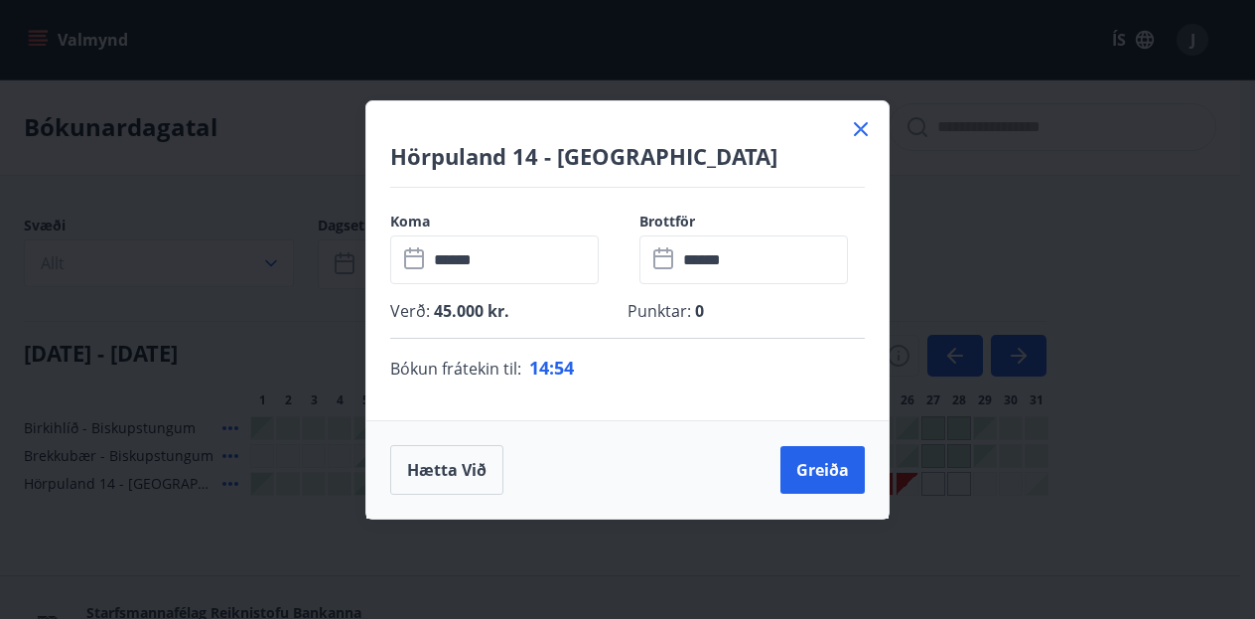
click at [859, 136] on icon at bounding box center [861, 129] width 24 height 24
